Goal: Find specific fact

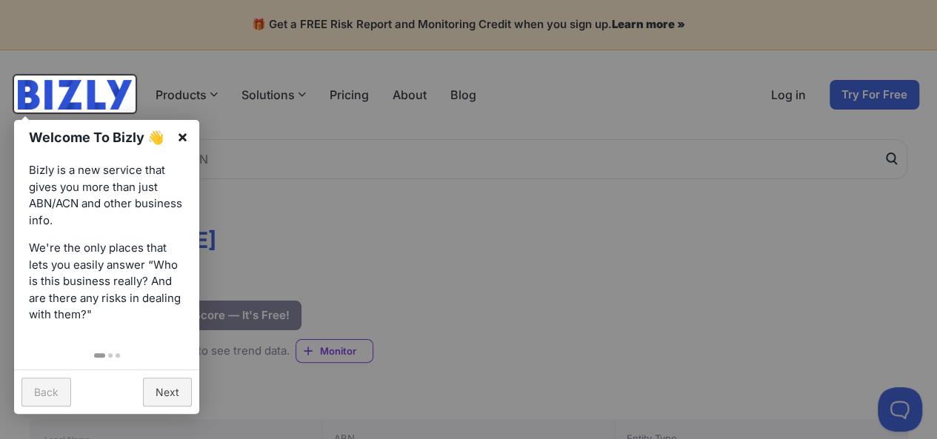
click at [184, 134] on link "×" at bounding box center [182, 136] width 33 height 33
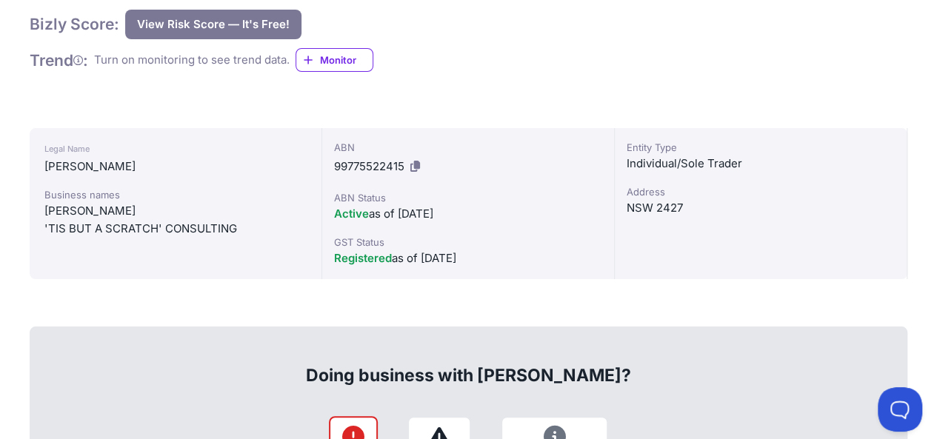
scroll to position [296, 0]
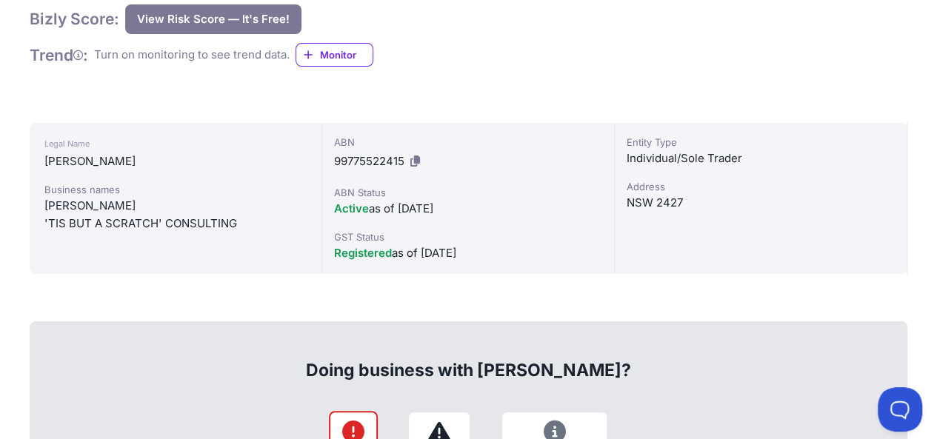
click at [335, 156] on span "99775522415" at bounding box center [369, 161] width 70 height 14
drag, startPoint x: 50, startPoint y: 222, endPoint x: 233, endPoint y: 228, distance: 182.4
click at [233, 228] on div "'TIS BUT A SCRATCH' CONSULTING" at bounding box center [175, 224] width 262 height 18
copy div "TIS BUT A SCRATCH' CONSULTING"
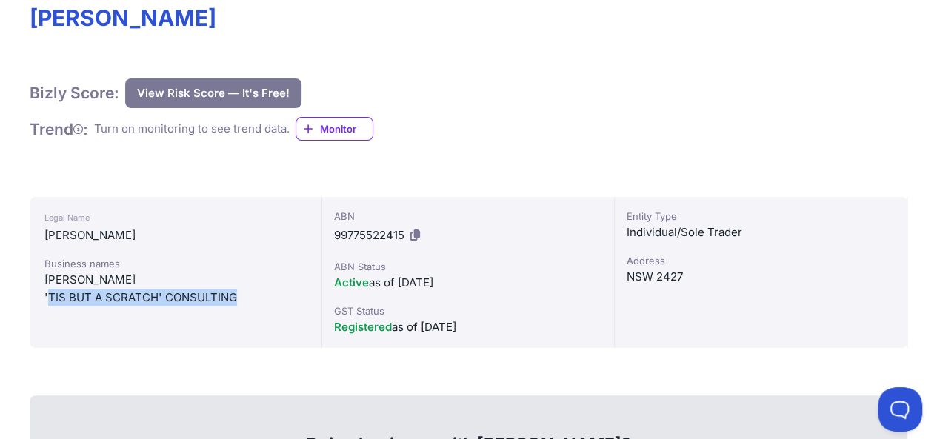
scroll to position [148, 0]
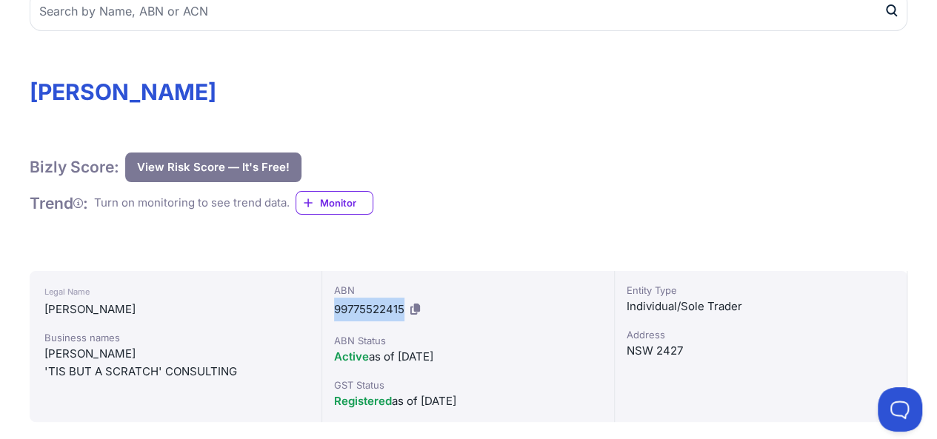
drag, startPoint x: 405, startPoint y: 303, endPoint x: 333, endPoint y: 303, distance: 71.1
click at [333, 303] on div "ABN 99775522415 ABN Status Active as of [DATE] GST Status Registered as of [DAT…" at bounding box center [468, 346] width 293 height 151
copy span "99775522415"
drag, startPoint x: 44, startPoint y: 307, endPoint x: 98, endPoint y: 308, distance: 53.4
click at [98, 308] on div "[PERSON_NAME]" at bounding box center [175, 310] width 262 height 18
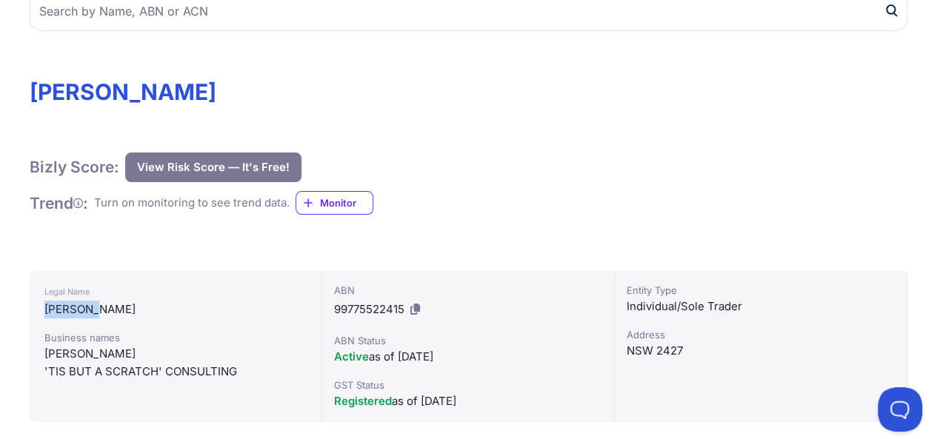
copy div "ISKOWICZ"
